Goal: Transaction & Acquisition: Purchase product/service

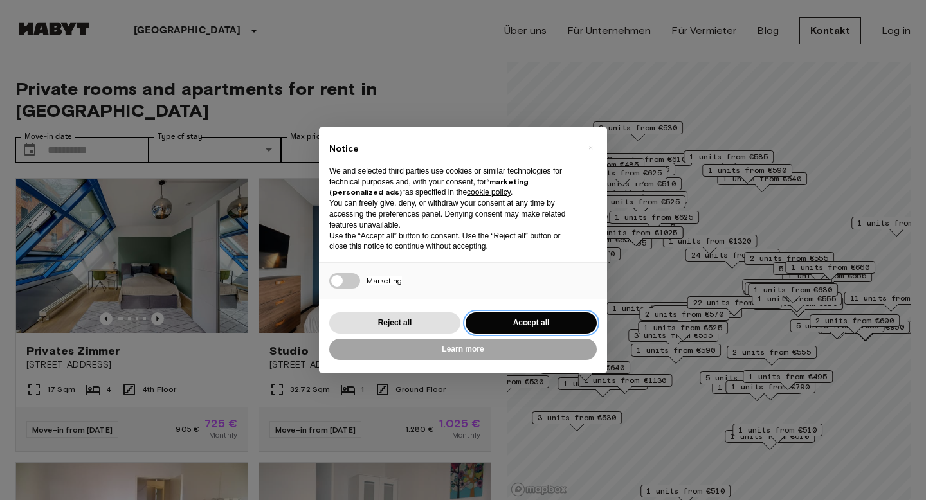
click at [521, 324] on button "Accept all" at bounding box center [531, 323] width 131 height 21
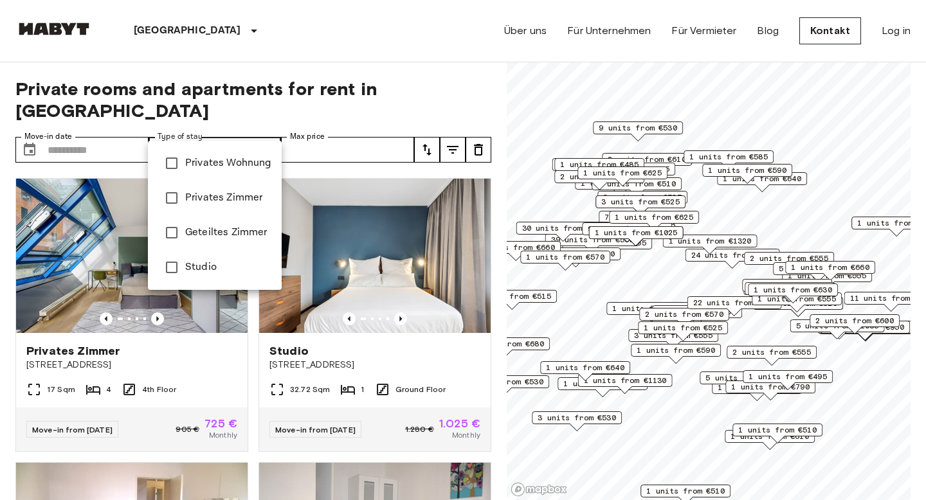
click at [217, 164] on span "Privates Wohnung" at bounding box center [228, 163] width 86 height 15
type input "**********"
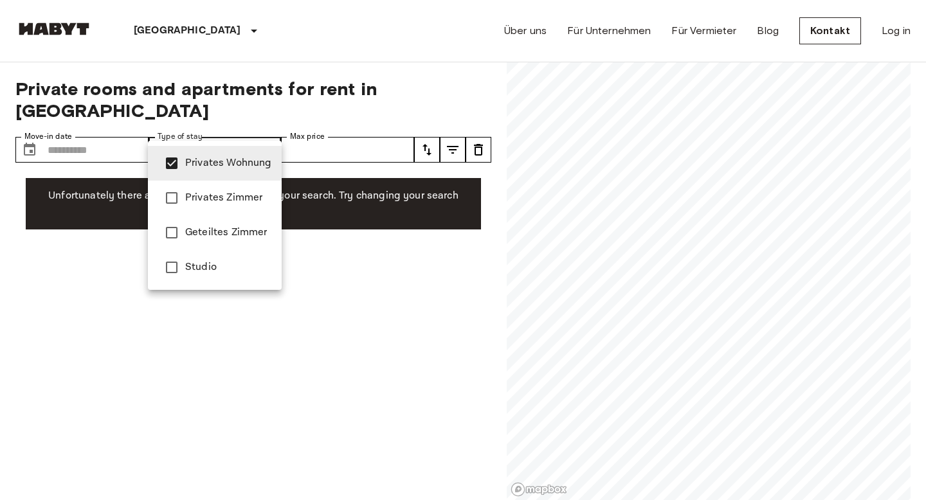
click at [340, 126] on div at bounding box center [463, 250] width 926 height 500
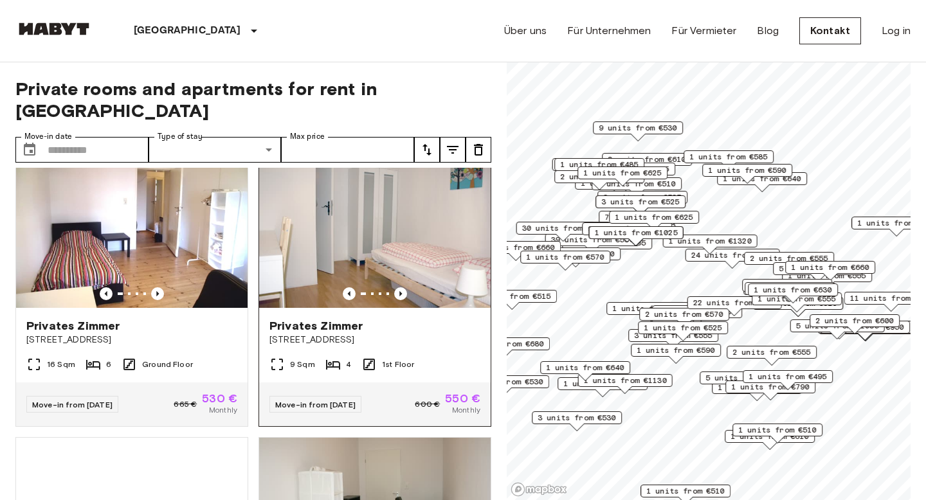
scroll to position [314, 0]
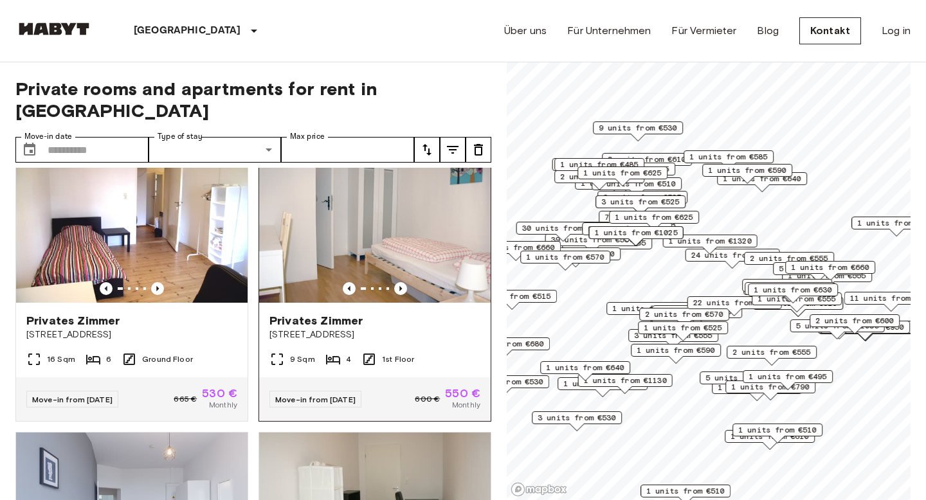
click at [397, 227] on img at bounding box center [374, 226] width 231 height 154
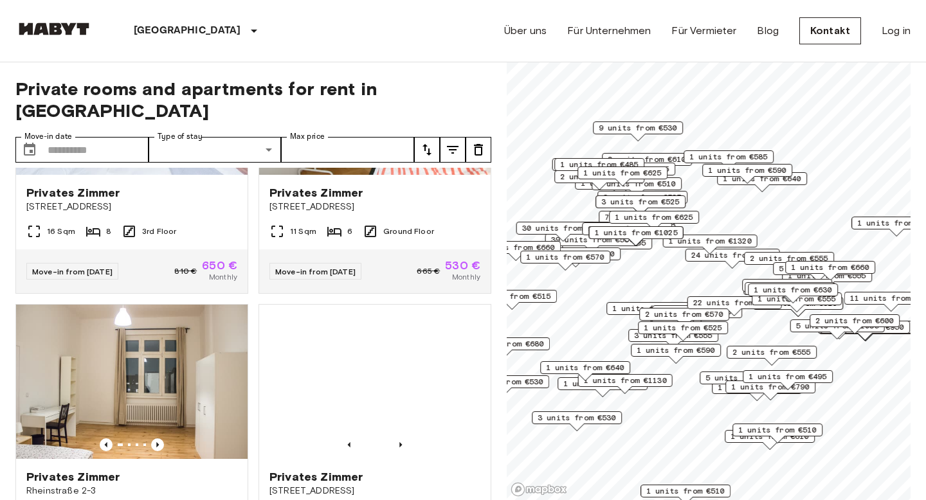
scroll to position [811, 0]
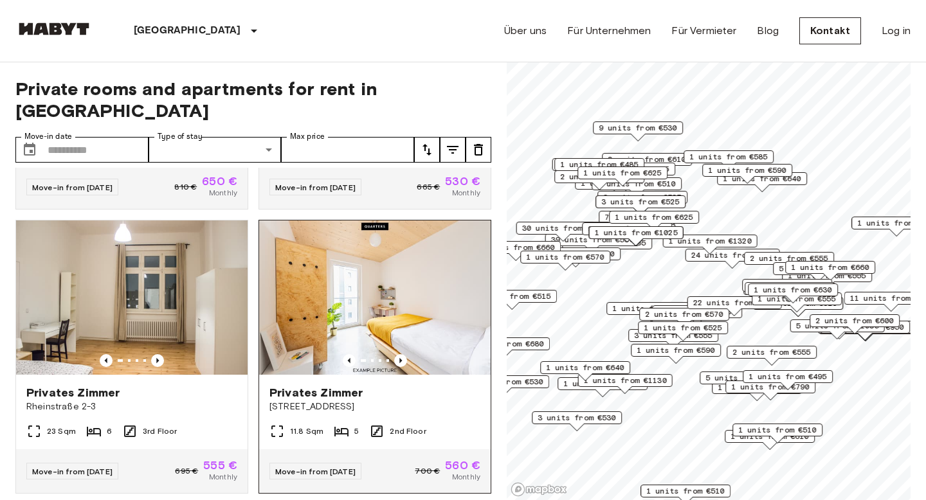
click at [441, 296] on img at bounding box center [374, 298] width 231 height 154
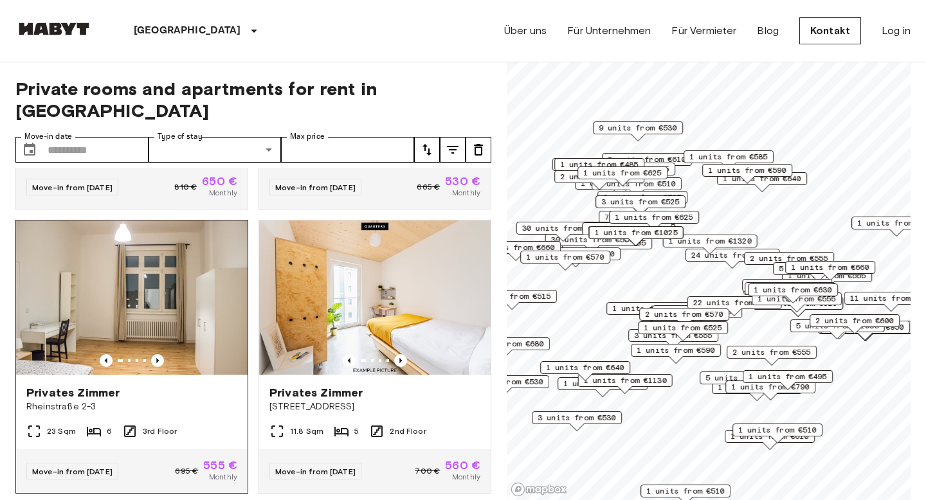
click at [188, 278] on img at bounding box center [131, 298] width 231 height 154
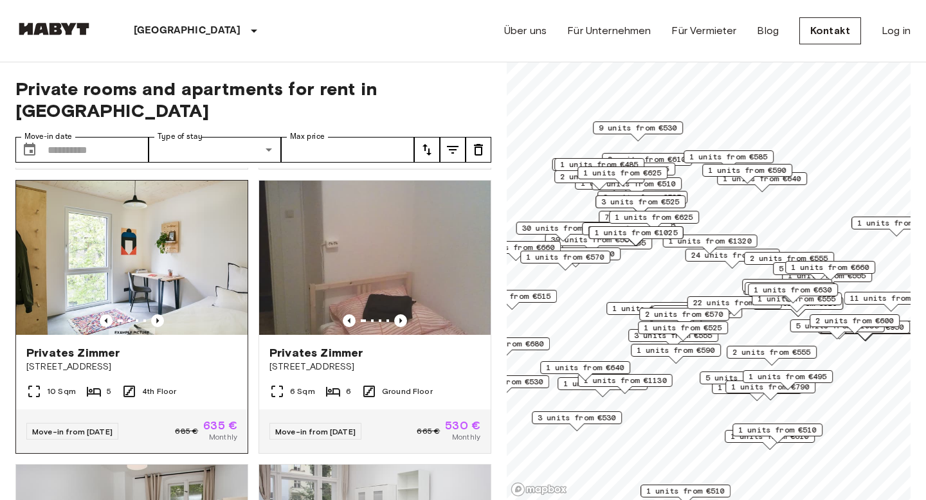
scroll to position [1136, 0]
click at [212, 259] on img at bounding box center [131, 257] width 231 height 154
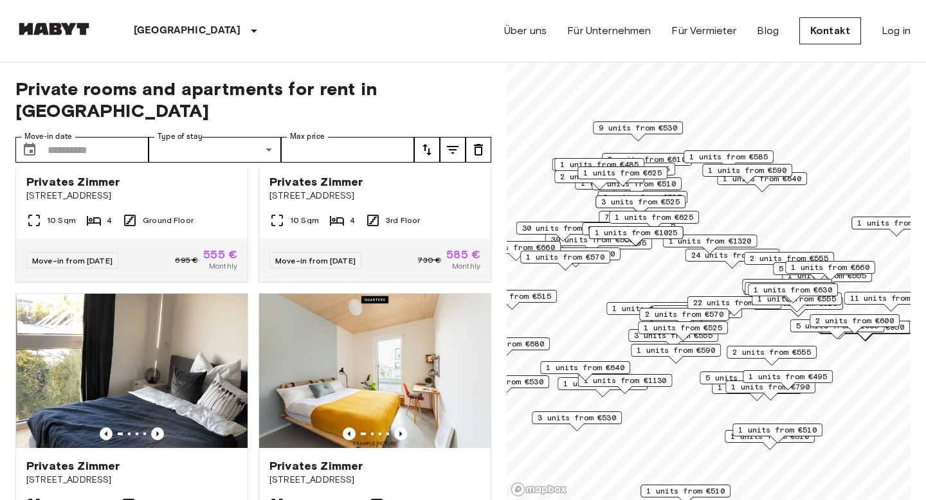
scroll to position [3119, 0]
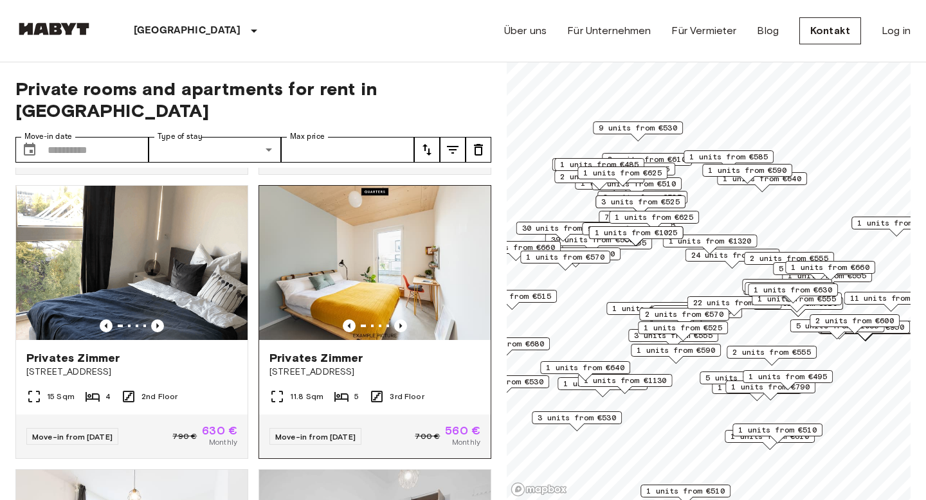
click at [403, 250] on img at bounding box center [374, 263] width 231 height 154
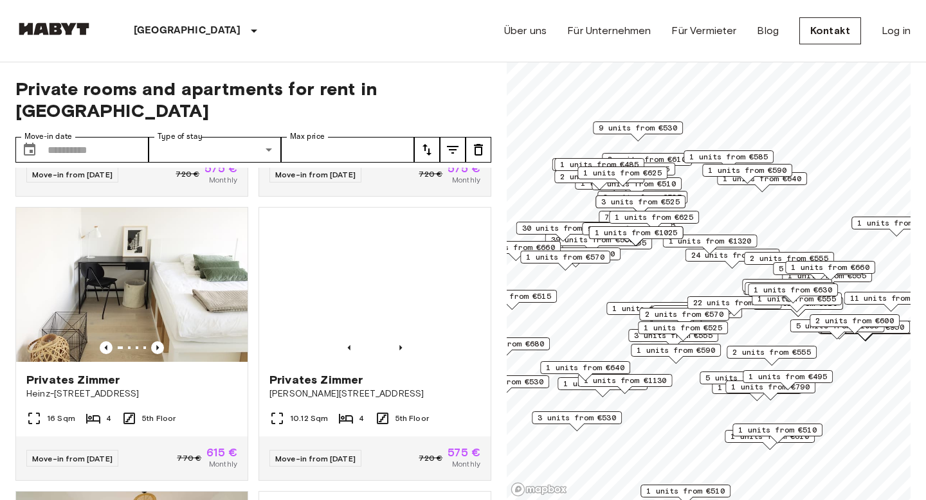
scroll to position [3948, 0]
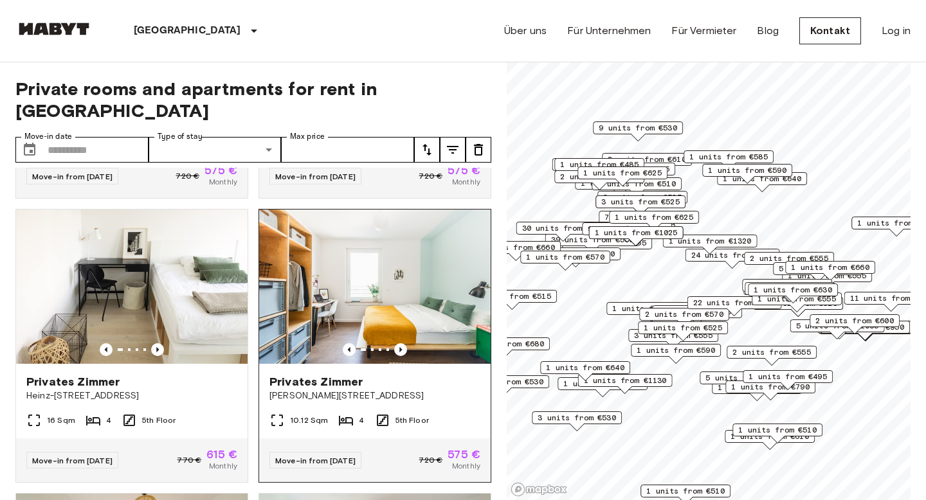
click at [349, 374] on span "Privates Zimmer" at bounding box center [315, 381] width 93 height 15
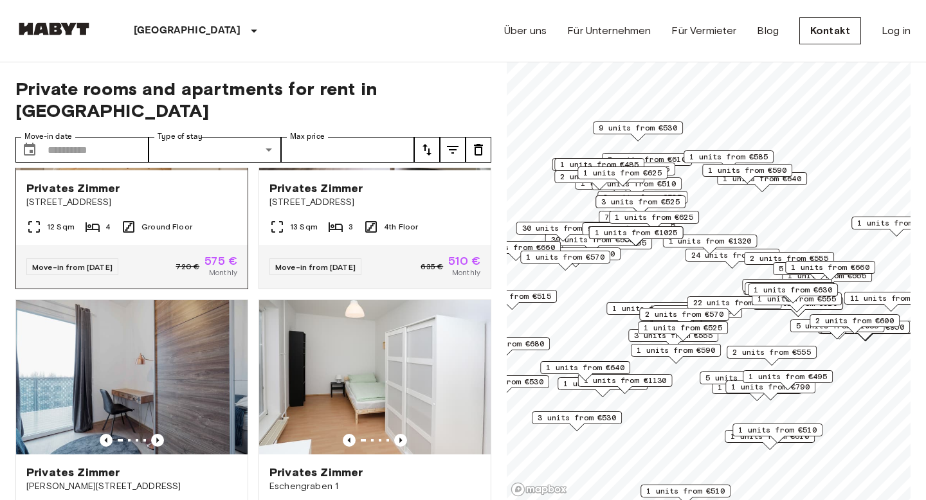
scroll to position [4766, 0]
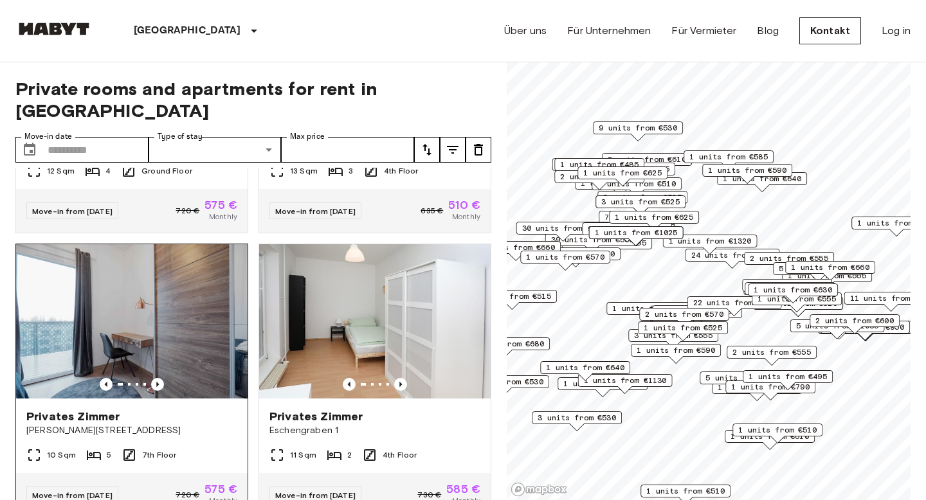
click at [203, 341] on img at bounding box center [131, 321] width 231 height 154
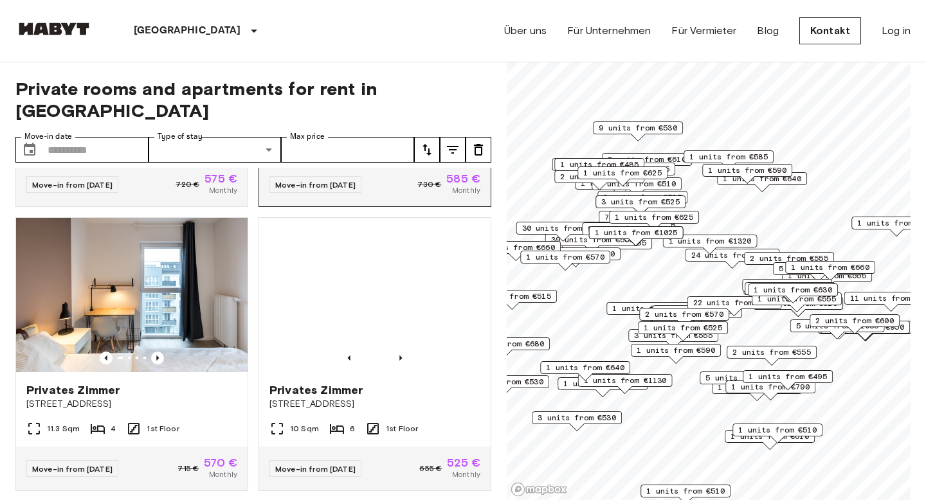
scroll to position [5078, 0]
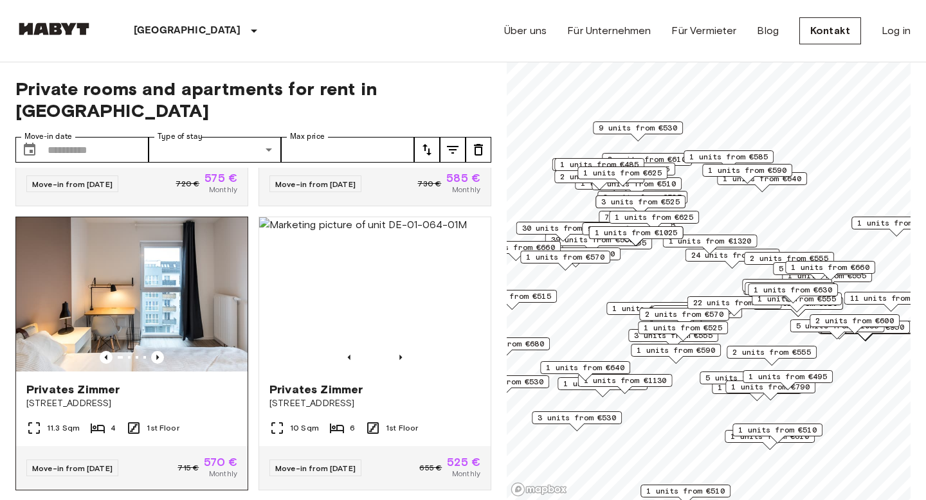
click at [191, 293] on img at bounding box center [131, 294] width 231 height 154
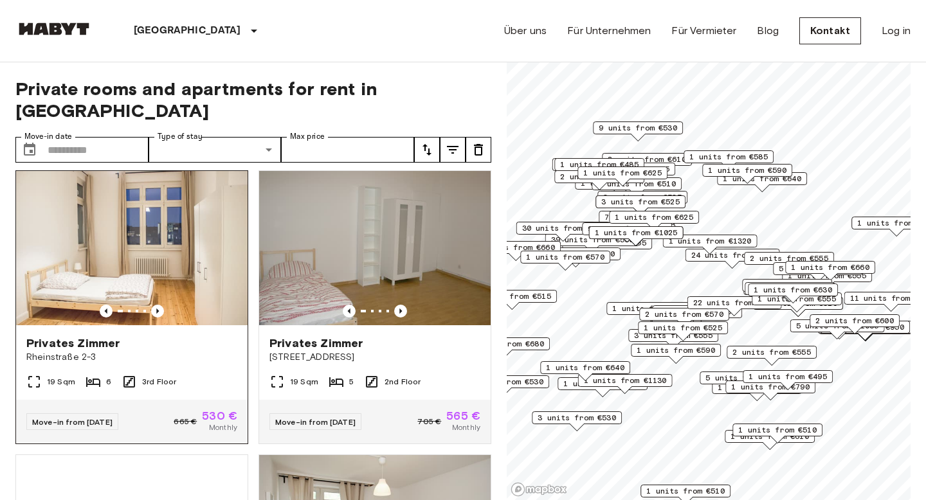
scroll to position [5409, 0]
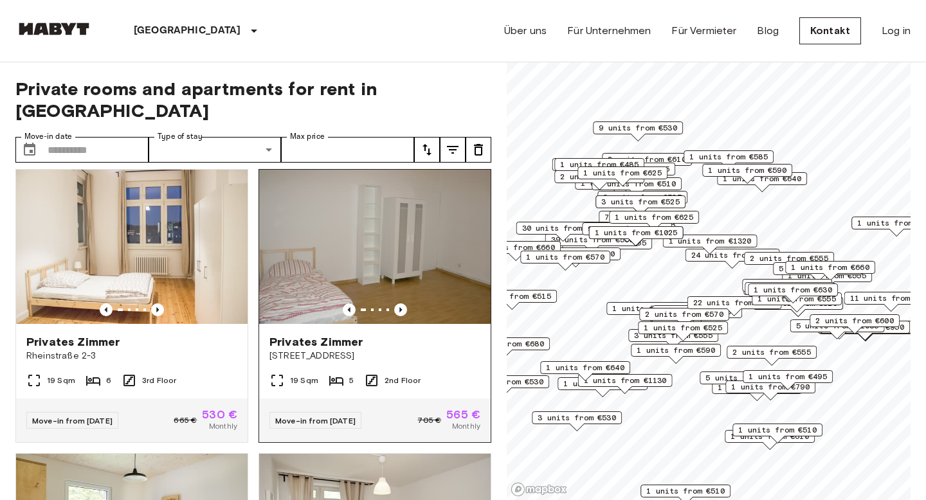
click at [298, 254] on img at bounding box center [374, 247] width 231 height 154
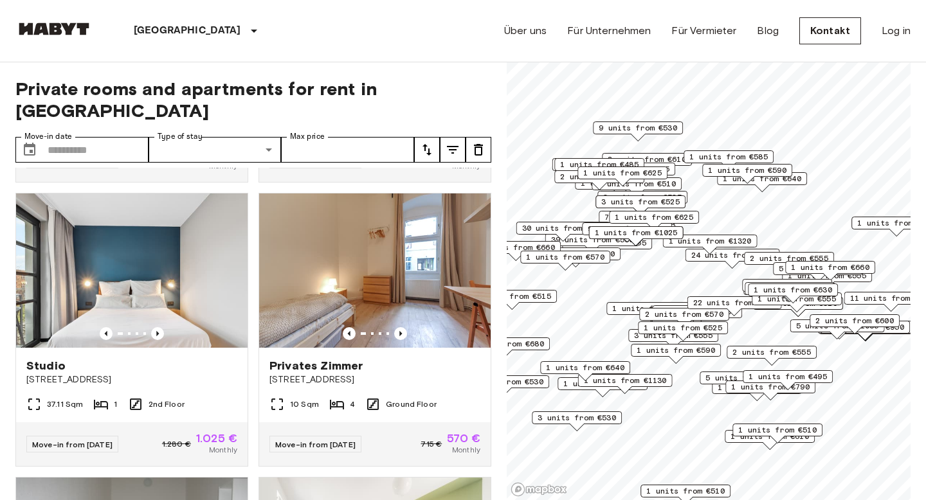
scroll to position [6530, 0]
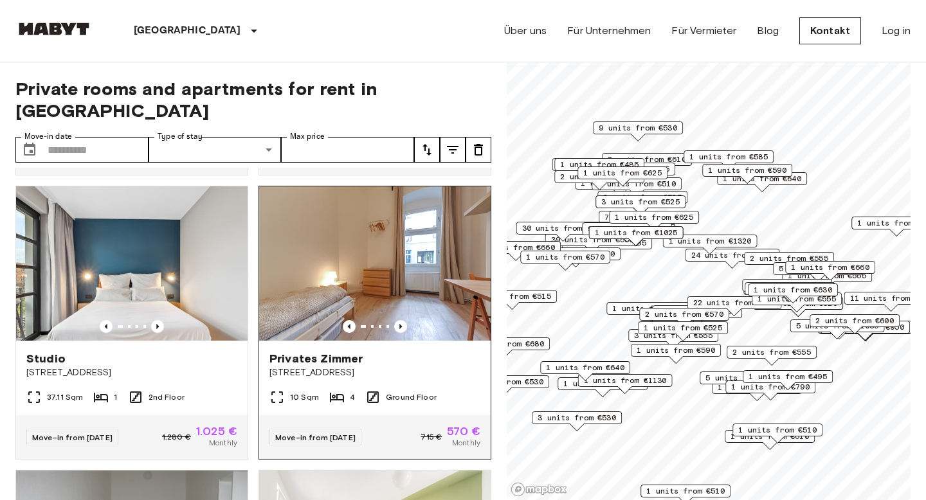
click at [406, 253] on img at bounding box center [374, 263] width 231 height 154
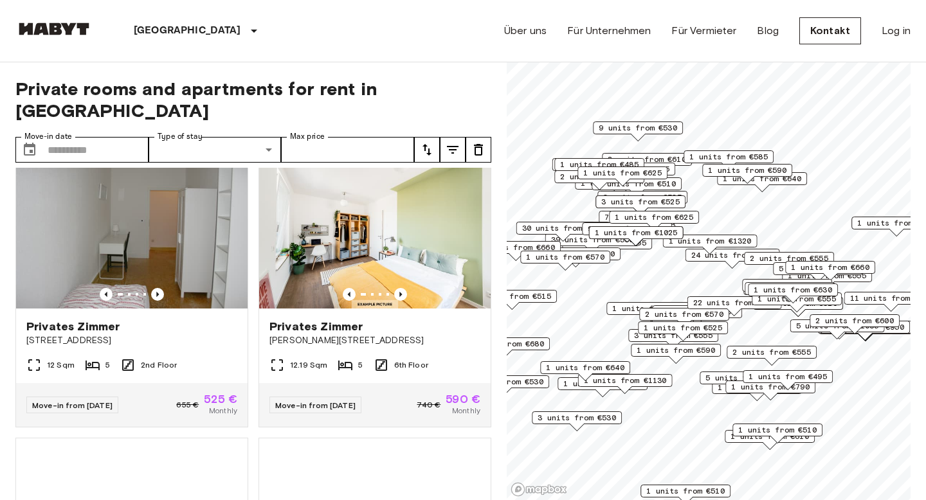
scroll to position [6847, 0]
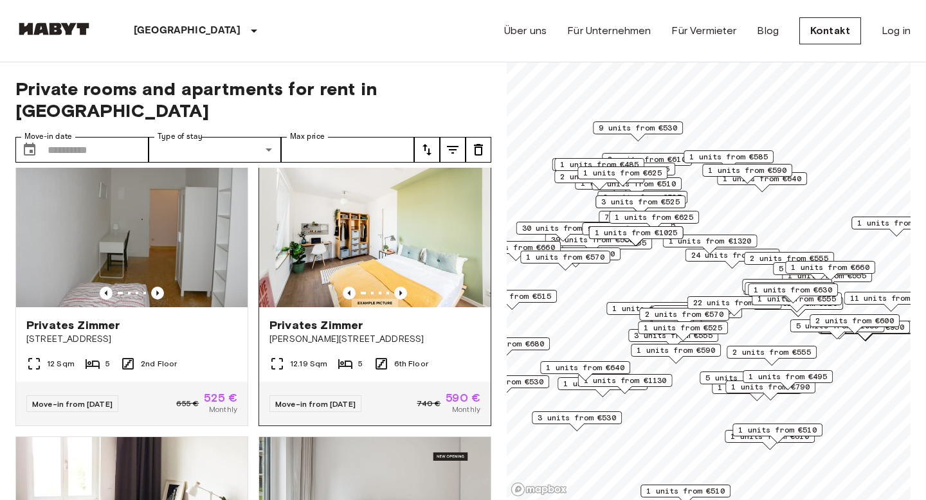
click at [432, 318] on div "Privates Zimmer" at bounding box center [374, 325] width 211 height 15
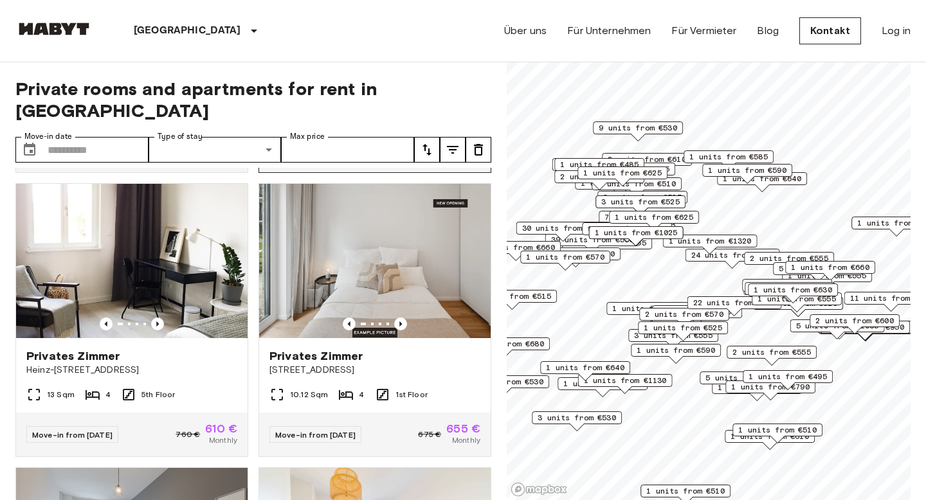
scroll to position [7101, 0]
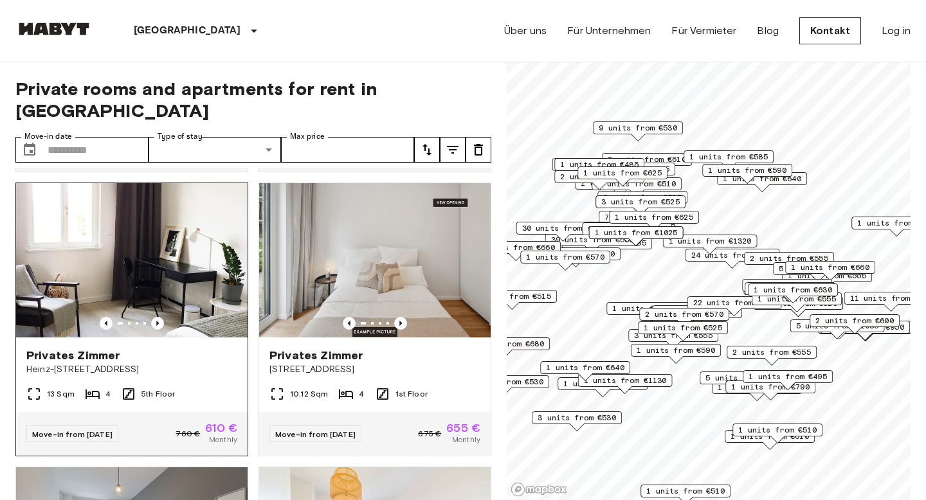
click at [221, 275] on img at bounding box center [131, 260] width 231 height 154
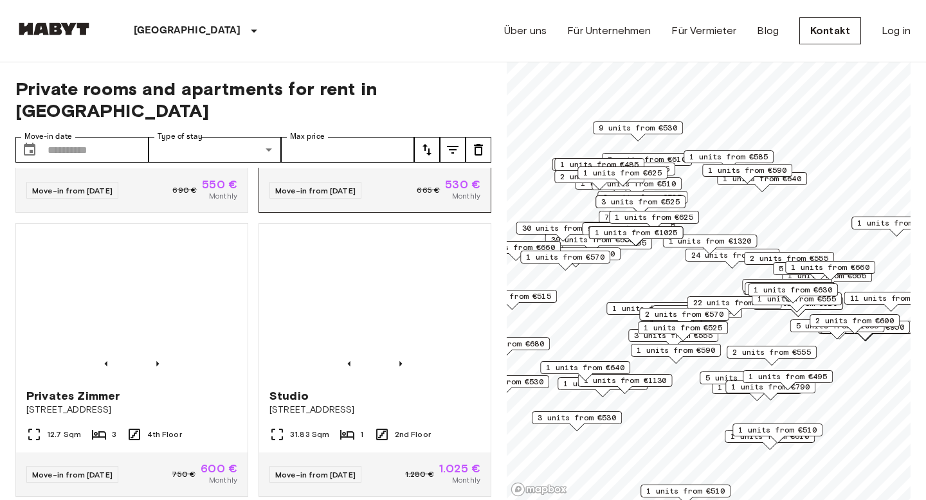
scroll to position [9621, 0]
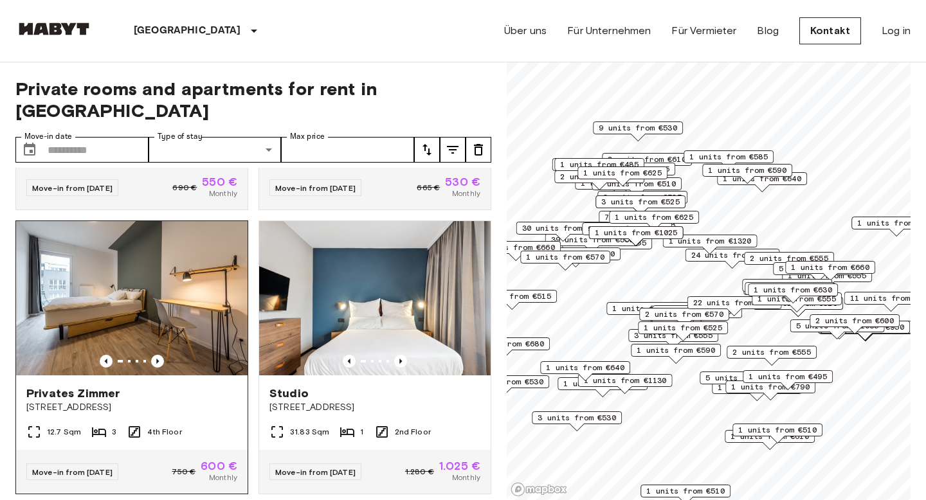
click at [202, 329] on img at bounding box center [131, 298] width 231 height 154
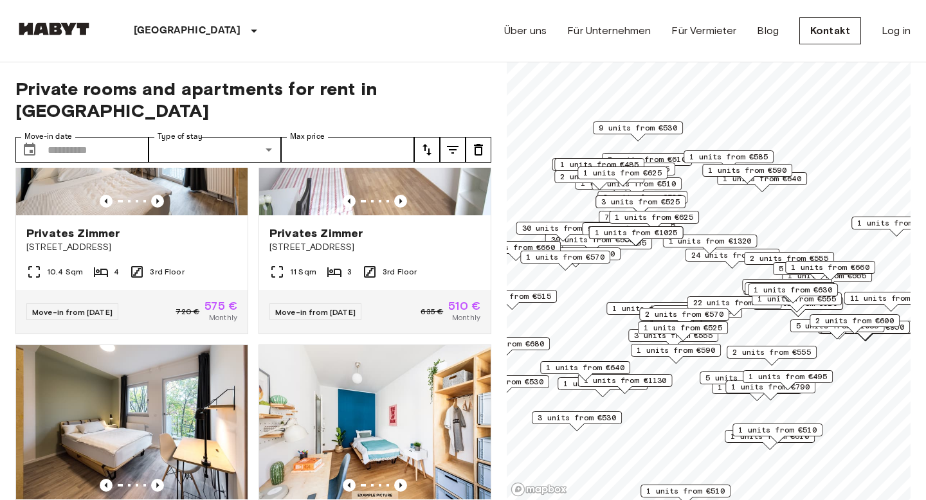
scroll to position [10516, 0]
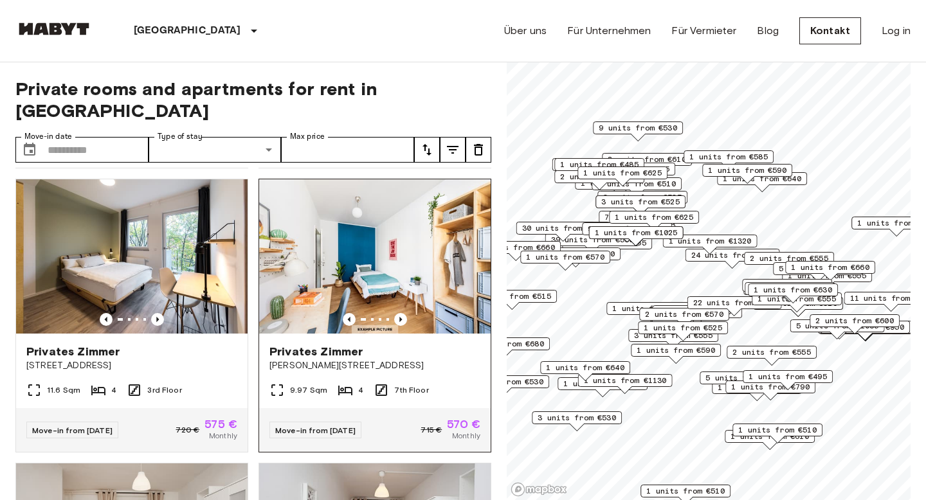
click at [363, 255] on img at bounding box center [374, 256] width 231 height 154
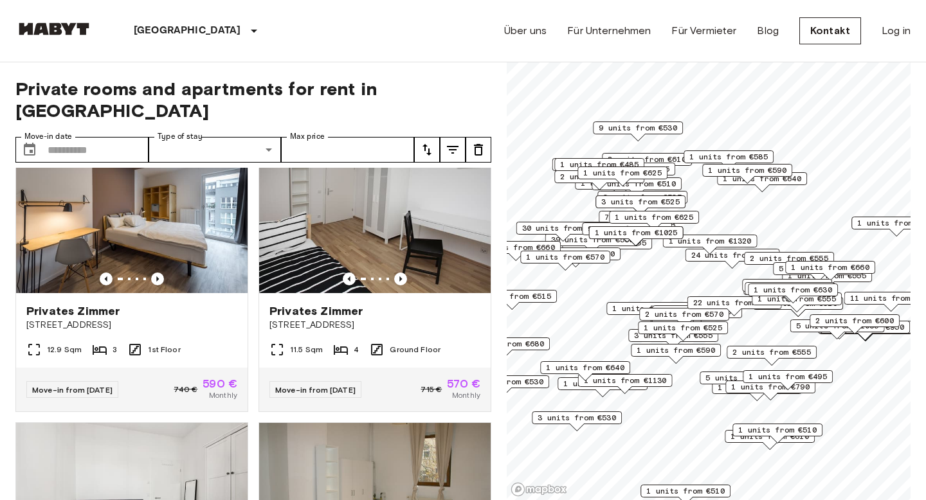
scroll to position [11644, 0]
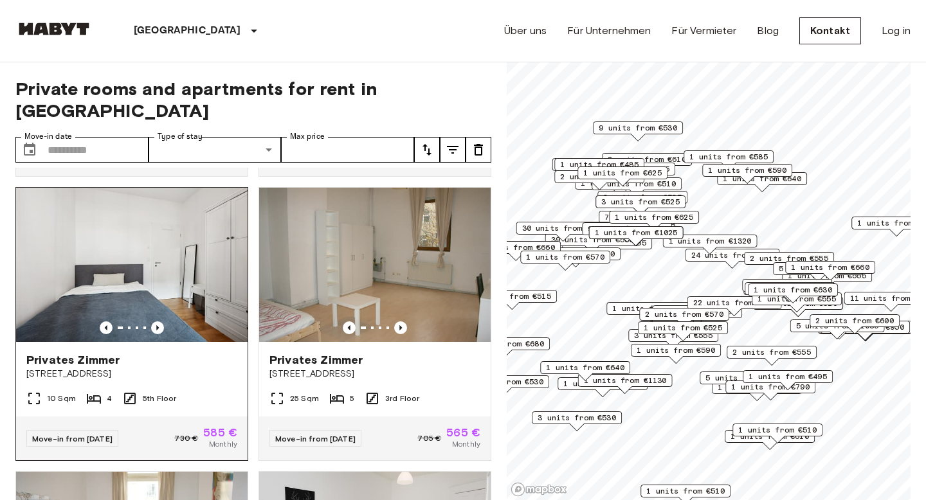
click at [192, 287] on img at bounding box center [131, 265] width 231 height 154
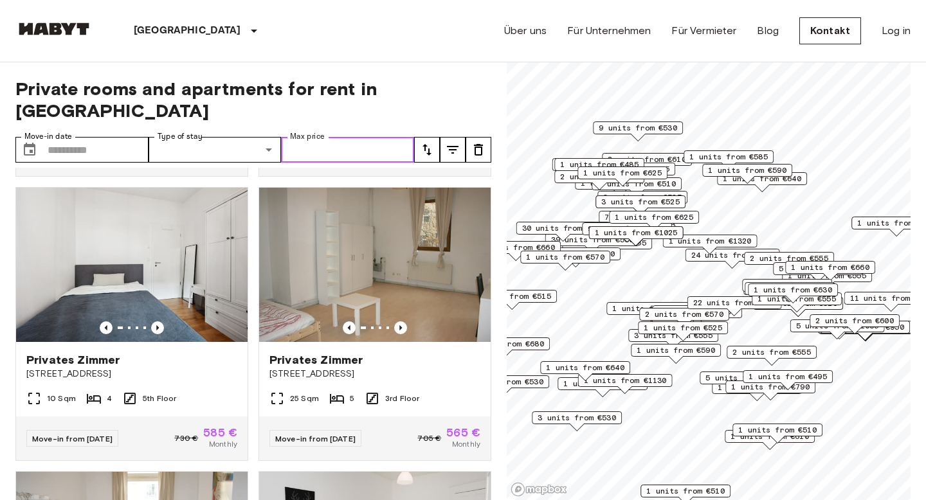
click at [349, 137] on input "Max price" at bounding box center [347, 150] width 133 height 26
type input "***"
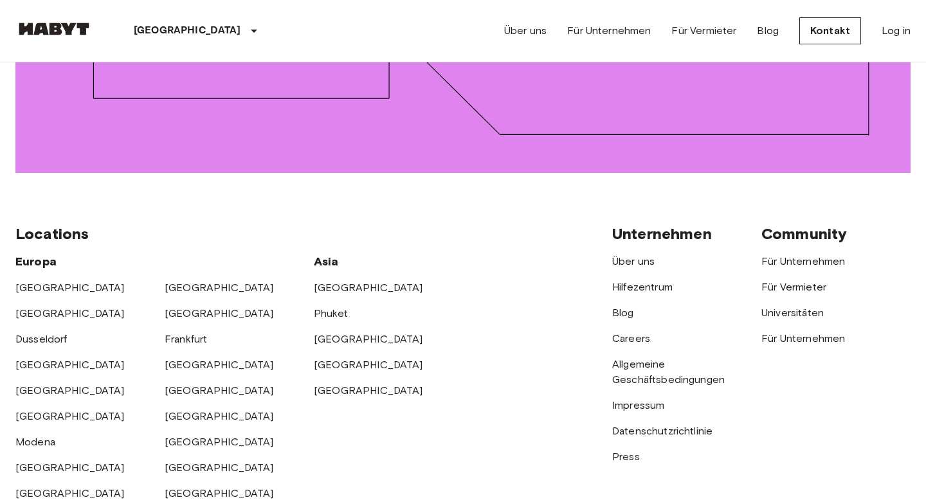
scroll to position [1959, 0]
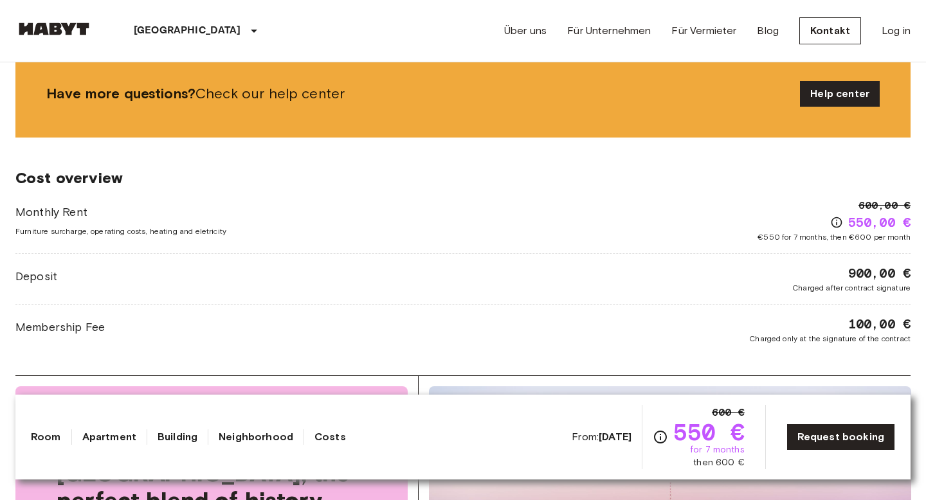
scroll to position [1046, 0]
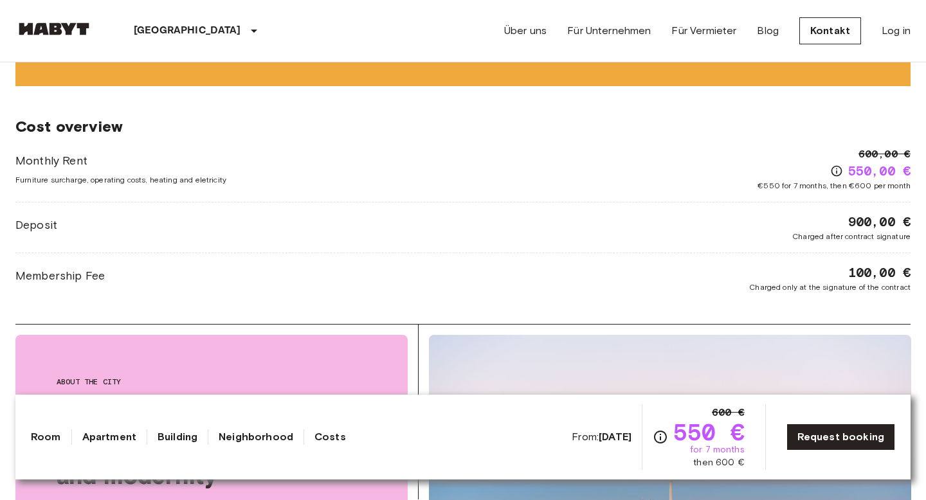
click at [242, 435] on link "Neighborhood" at bounding box center [256, 437] width 75 height 15
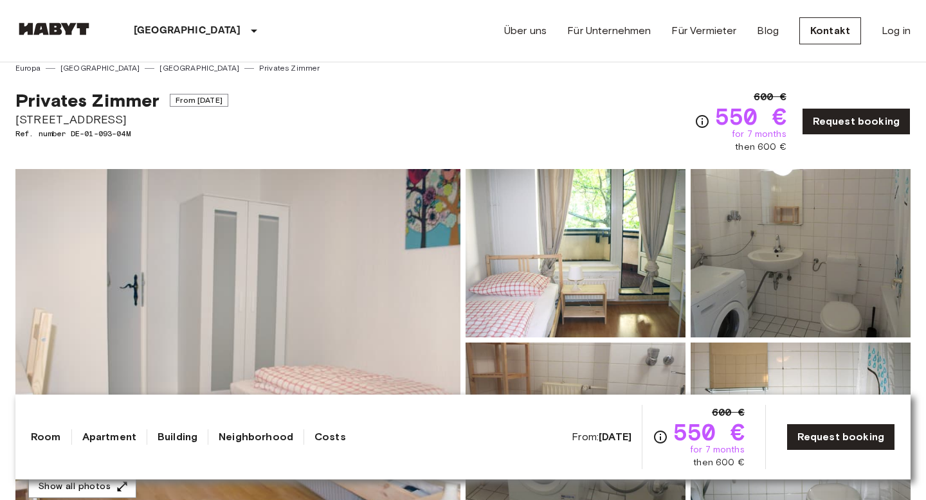
scroll to position [0, 0]
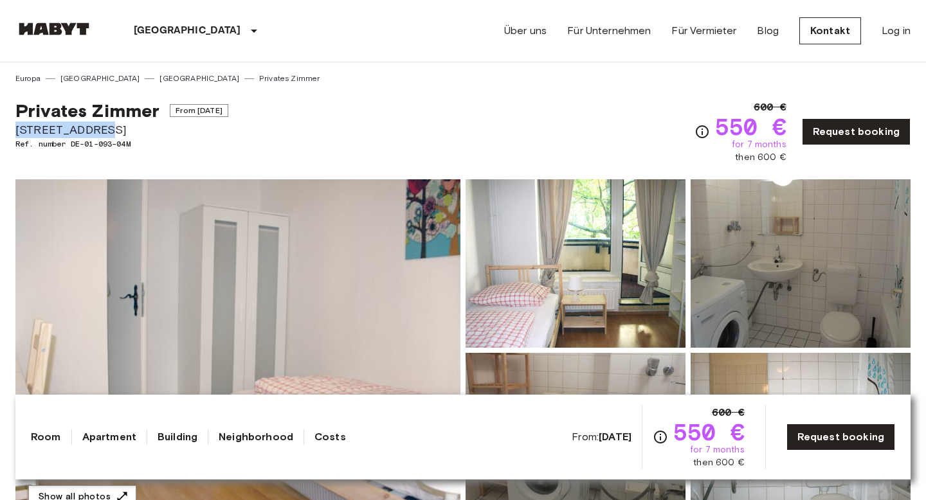
drag, startPoint x: 111, startPoint y: 126, endPoint x: 6, endPoint y: 122, distance: 104.2
copy span "Stromstraße 36"
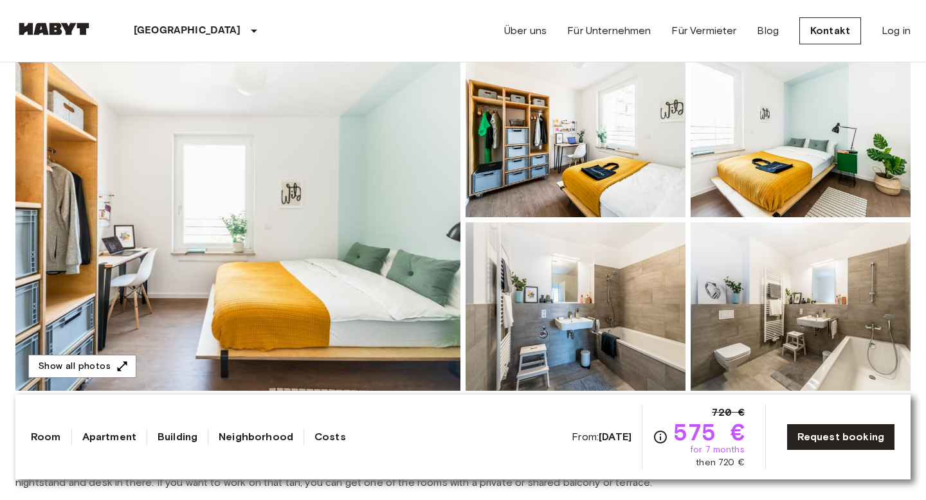
scroll to position [131, 0]
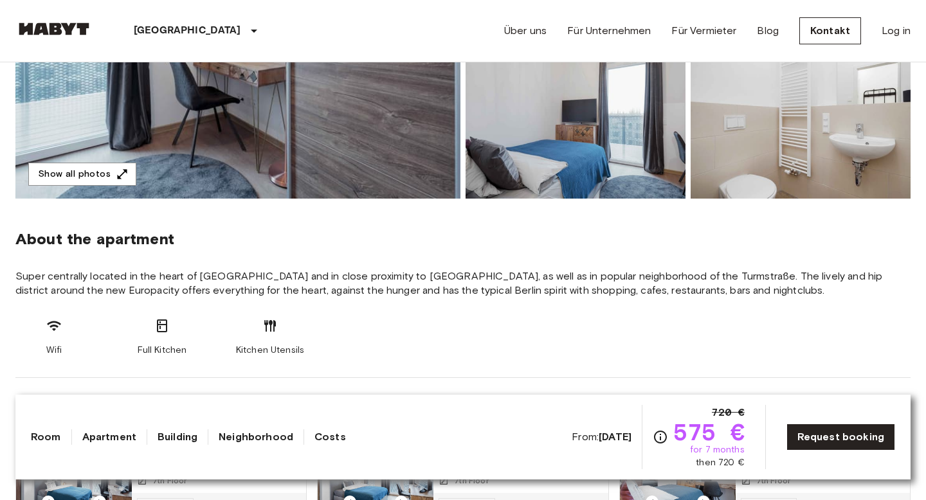
scroll to position [325, 0]
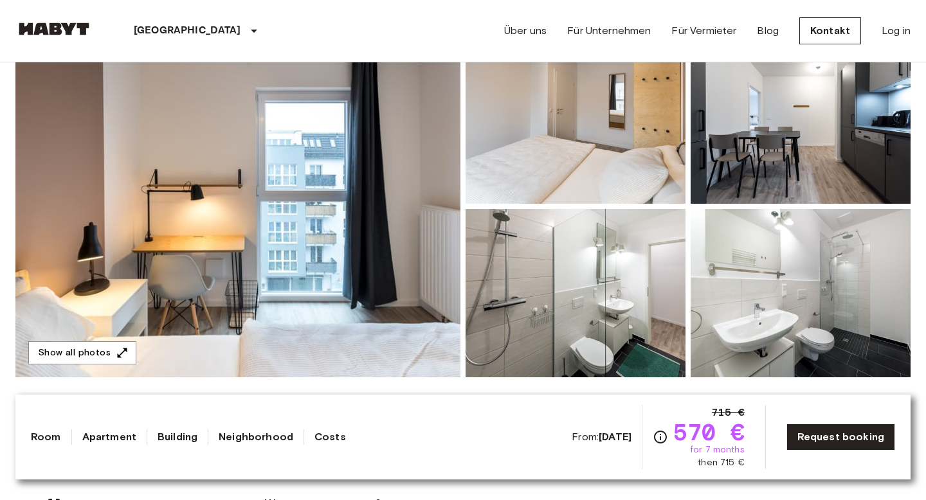
scroll to position [129, 0]
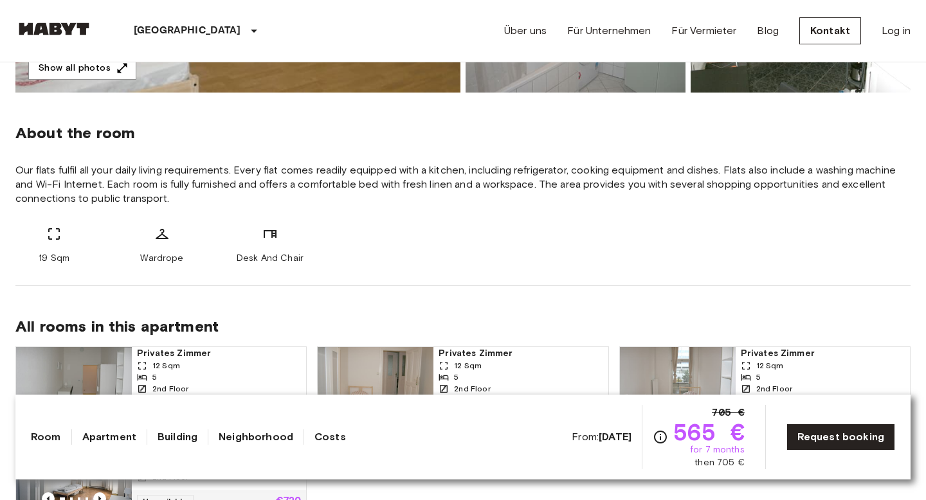
scroll to position [421, 0]
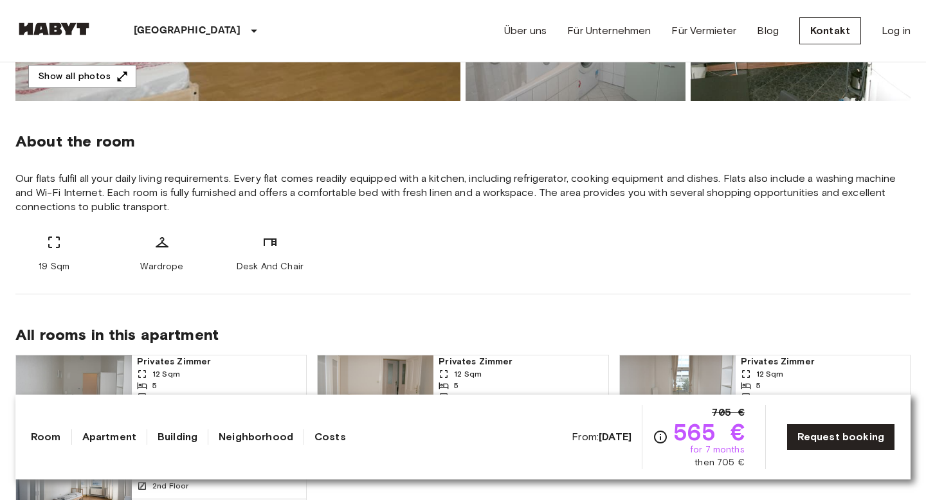
click at [588, 175] on span "Our flats fulfil all your daily living requirements. Every flat comes readily e…" at bounding box center [462, 193] width 895 height 42
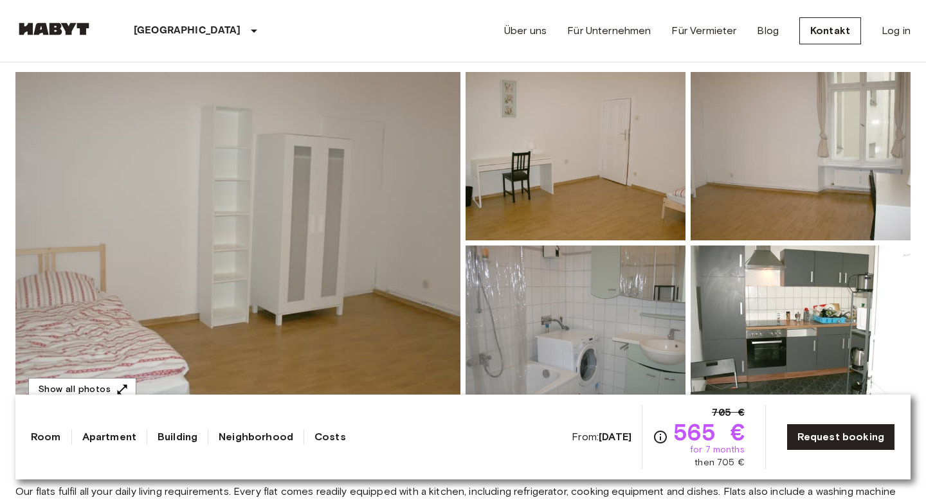
scroll to position [86, 0]
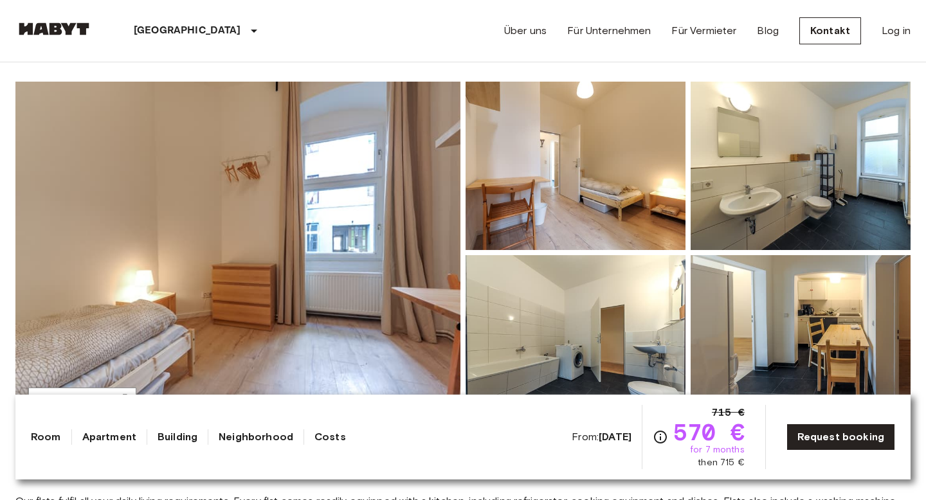
scroll to position [95, 0]
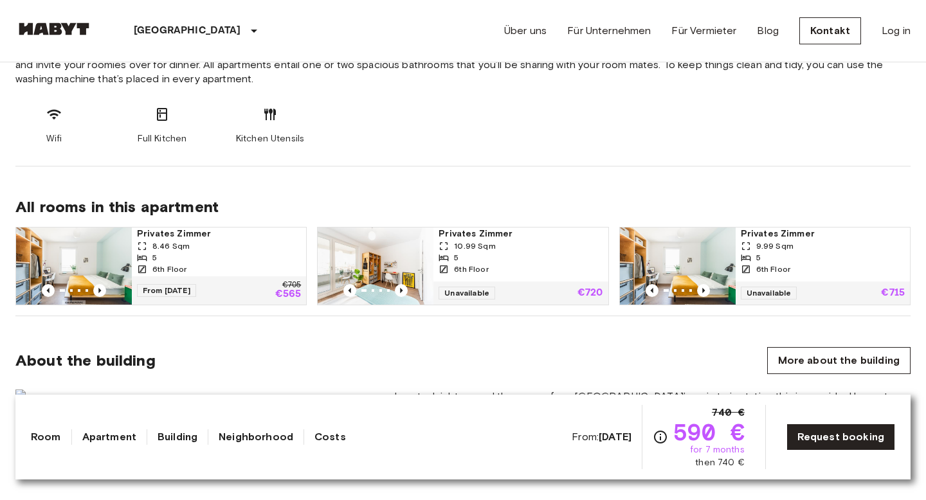
scroll to position [780, 0]
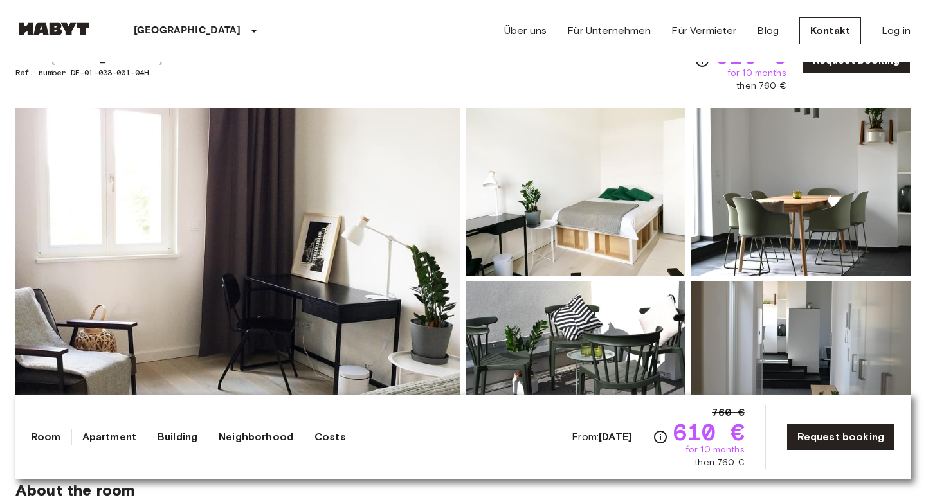
scroll to position [213, 0]
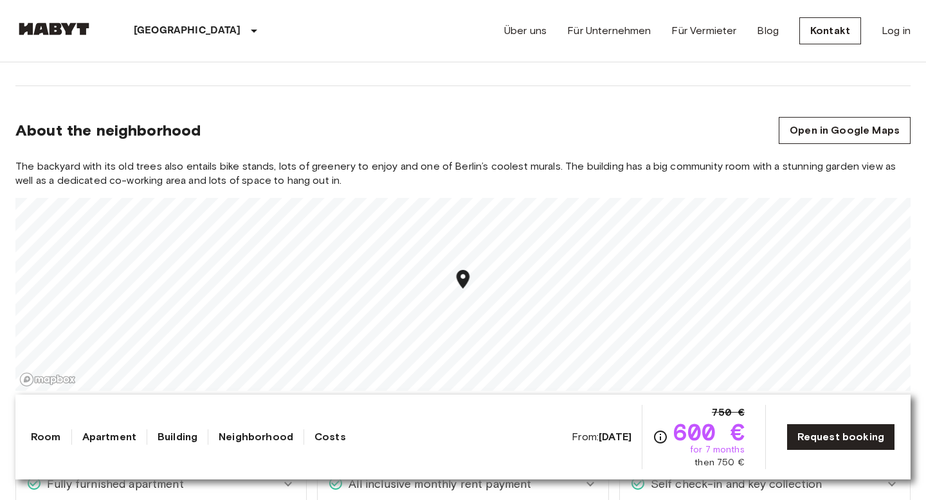
scroll to position [1301, 0]
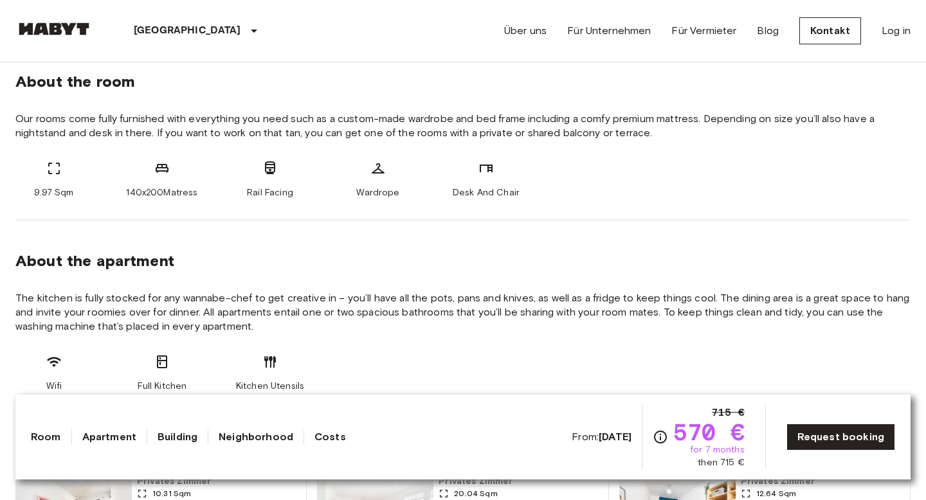
scroll to position [476, 0]
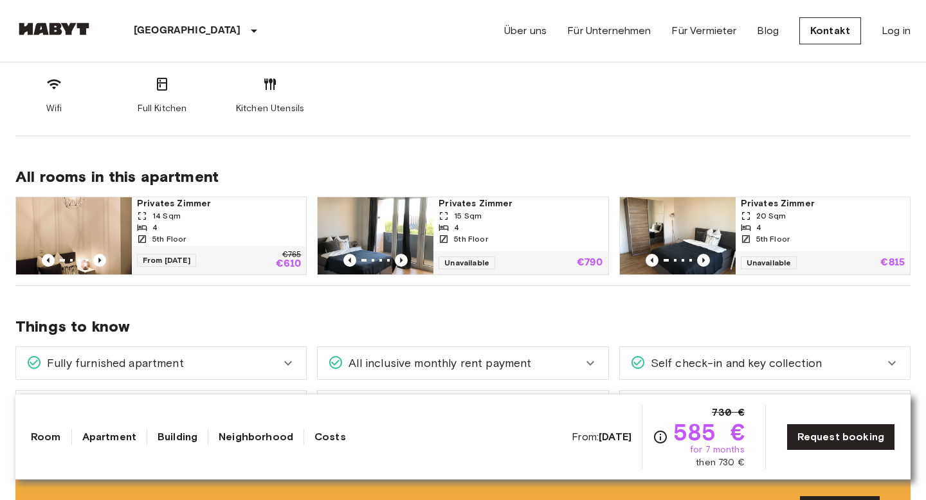
scroll to position [566, 0]
